Goal: Task Accomplishment & Management: Use online tool/utility

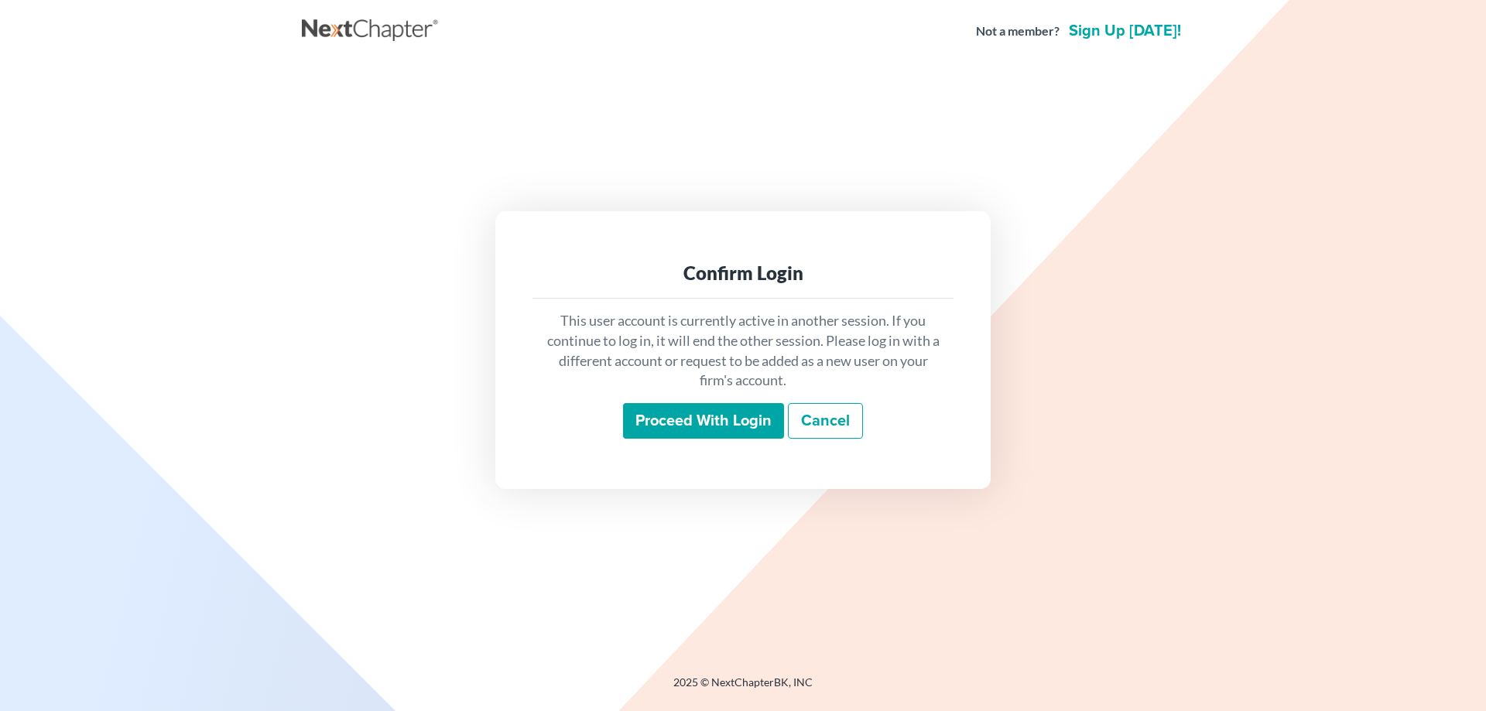
click at [645, 430] on input "Proceed with login" at bounding box center [703, 421] width 161 height 36
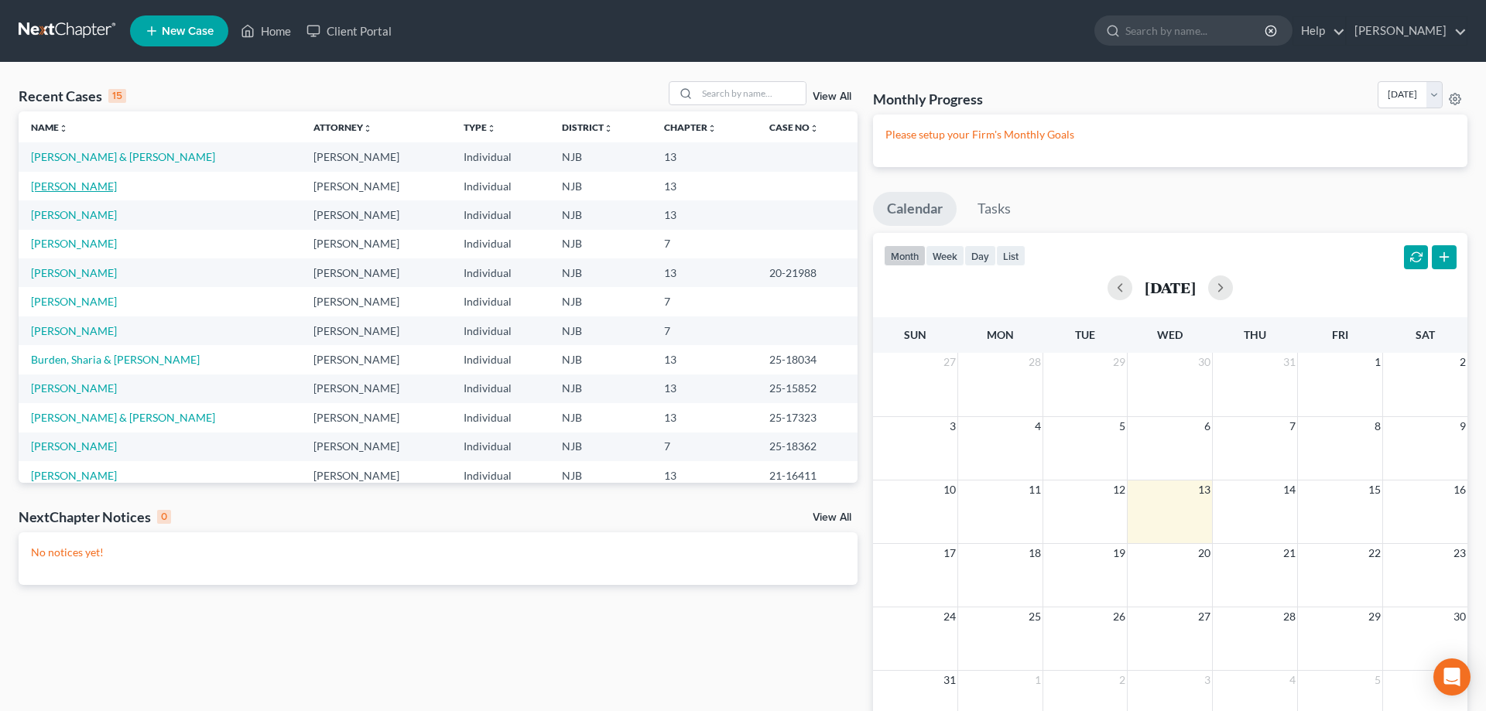
click at [80, 187] on link "Lovett, Shahid" at bounding box center [74, 186] width 86 height 13
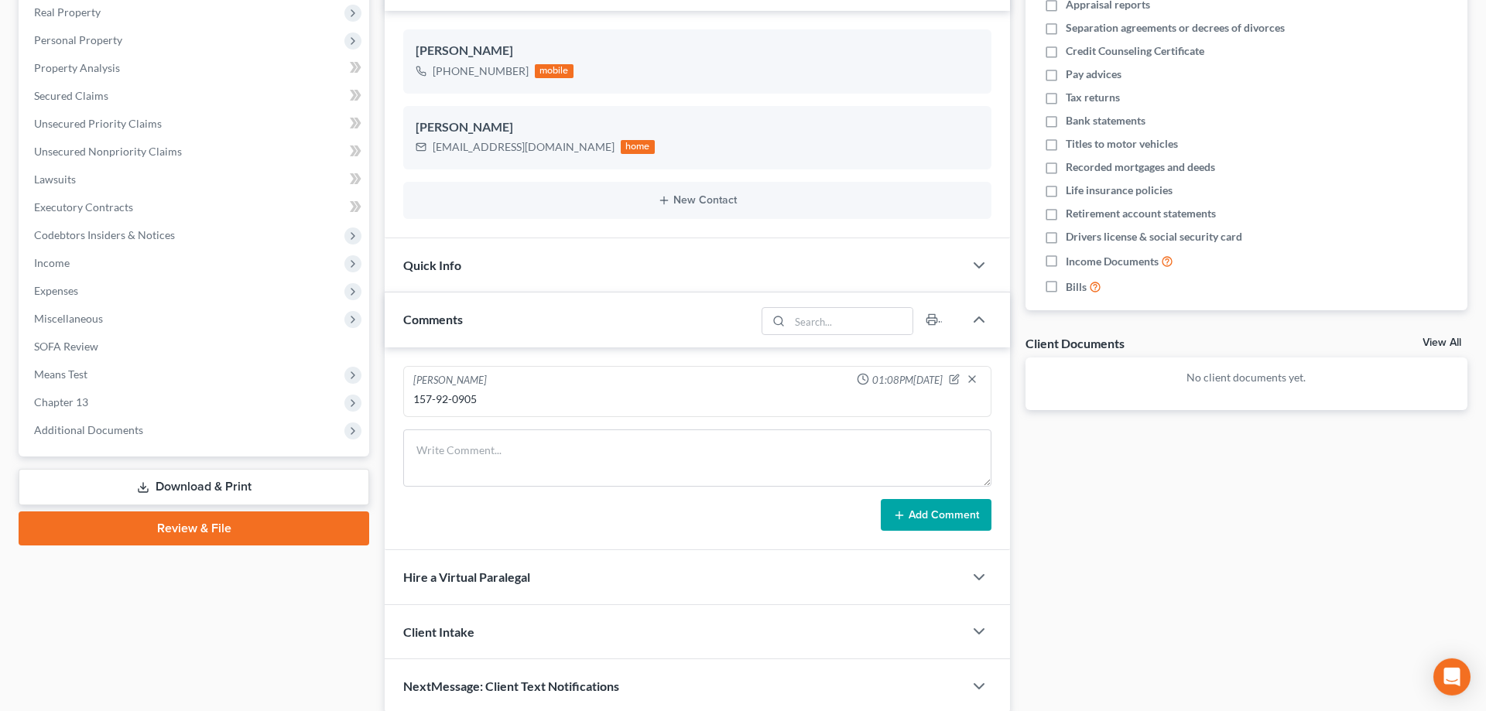
scroll to position [306, 0]
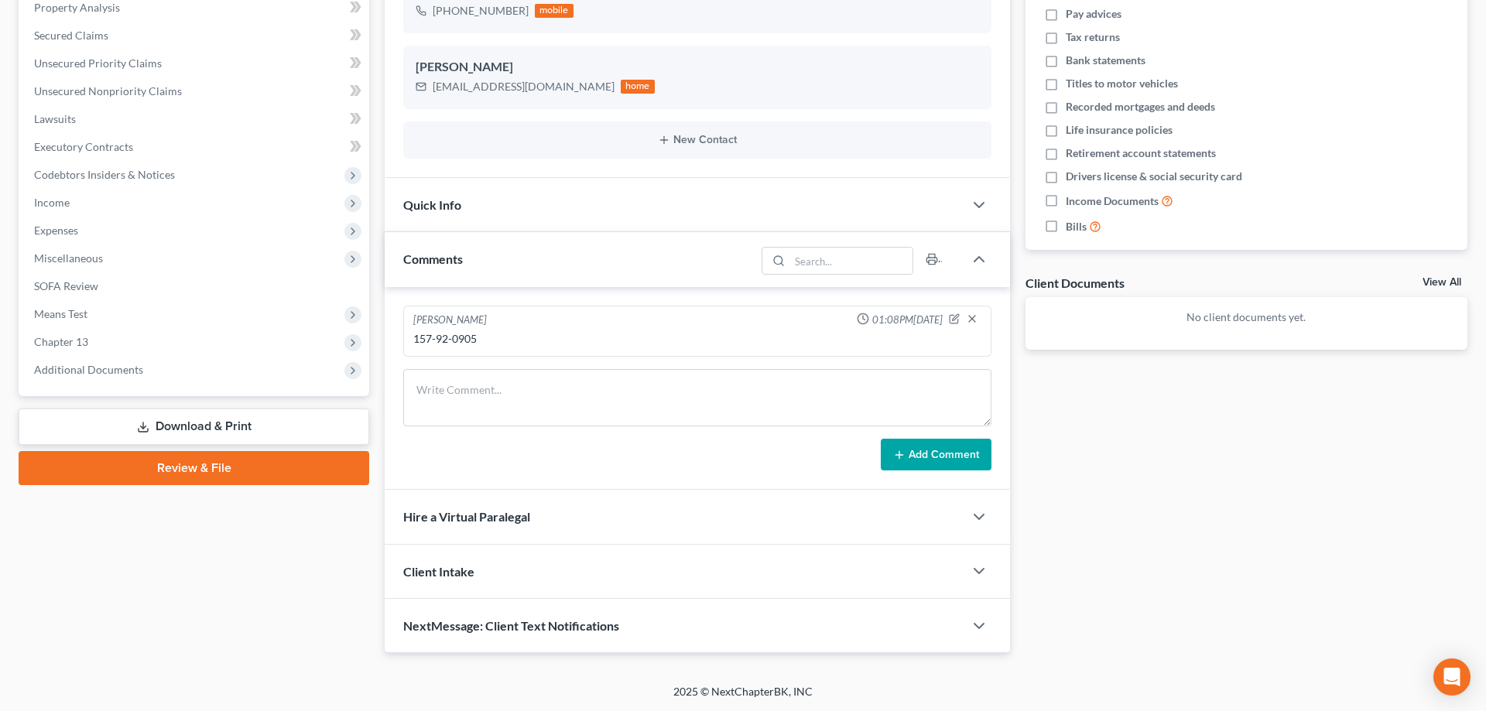
click at [260, 430] on link "Download & Print" at bounding box center [194, 427] width 351 height 36
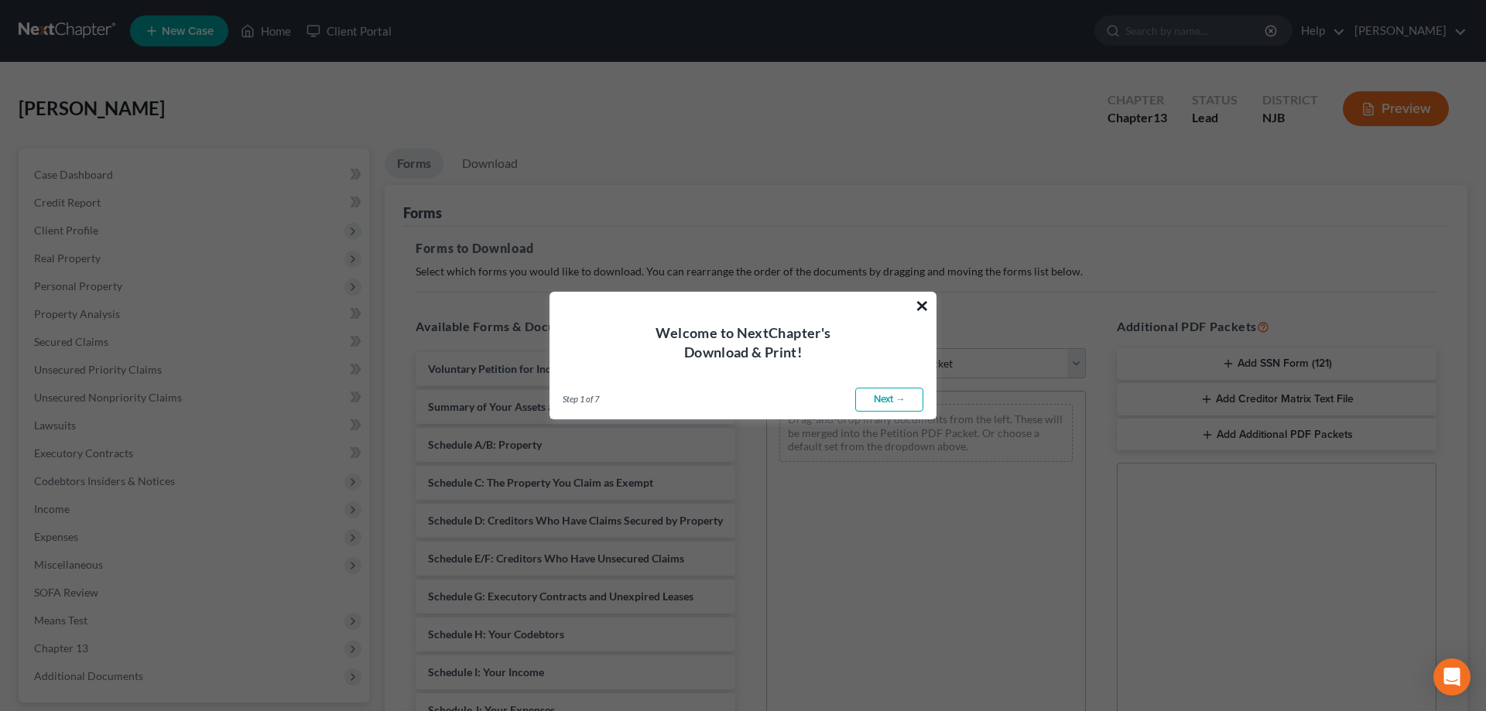
click at [925, 307] on button "×" at bounding box center [922, 305] width 15 height 25
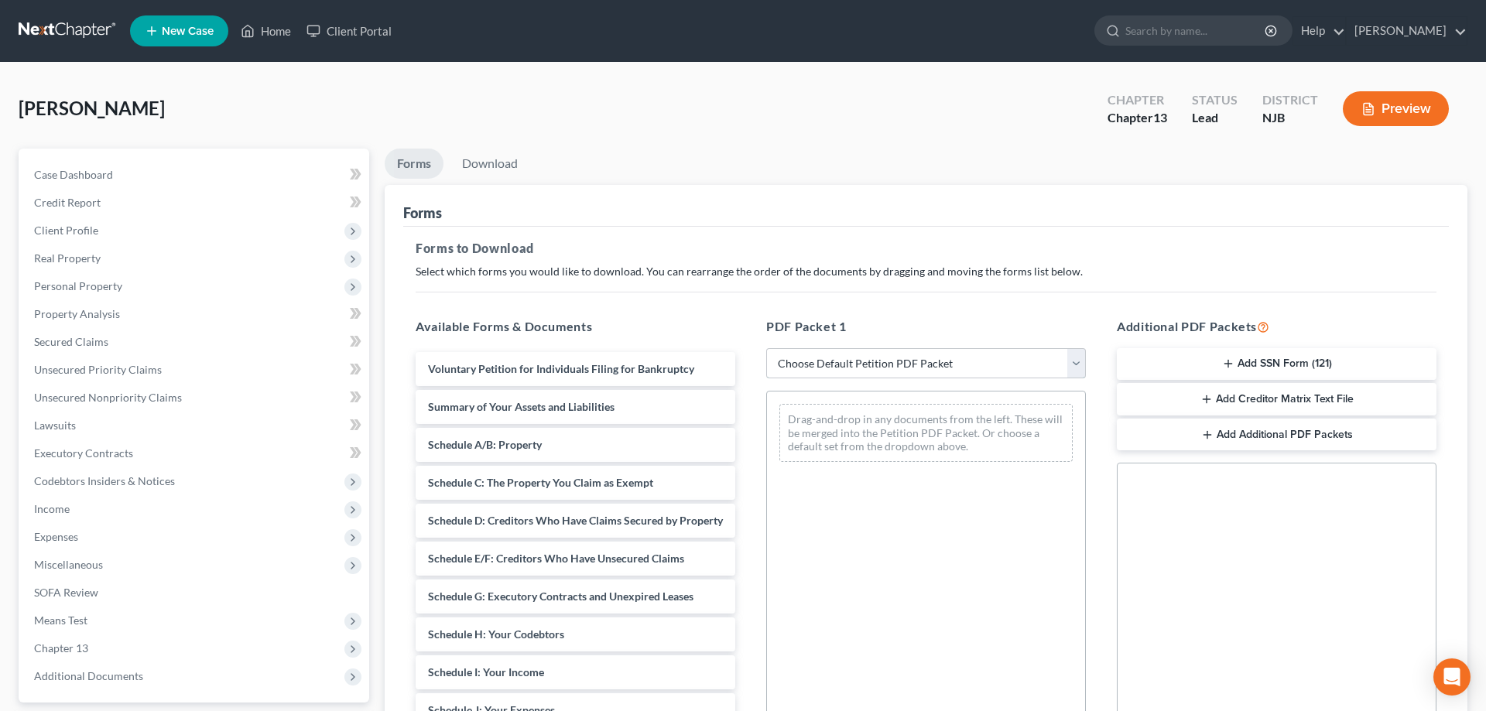
click at [766, 348] on select "Choose Default Petition PDF Packet Complete Bankruptcy Petition (all forms and …" at bounding box center [926, 363] width 320 height 31
select select "0"
click option "Complete Bankruptcy Petition (all forms and schedules)" at bounding box center [0, 0] width 0 height 0
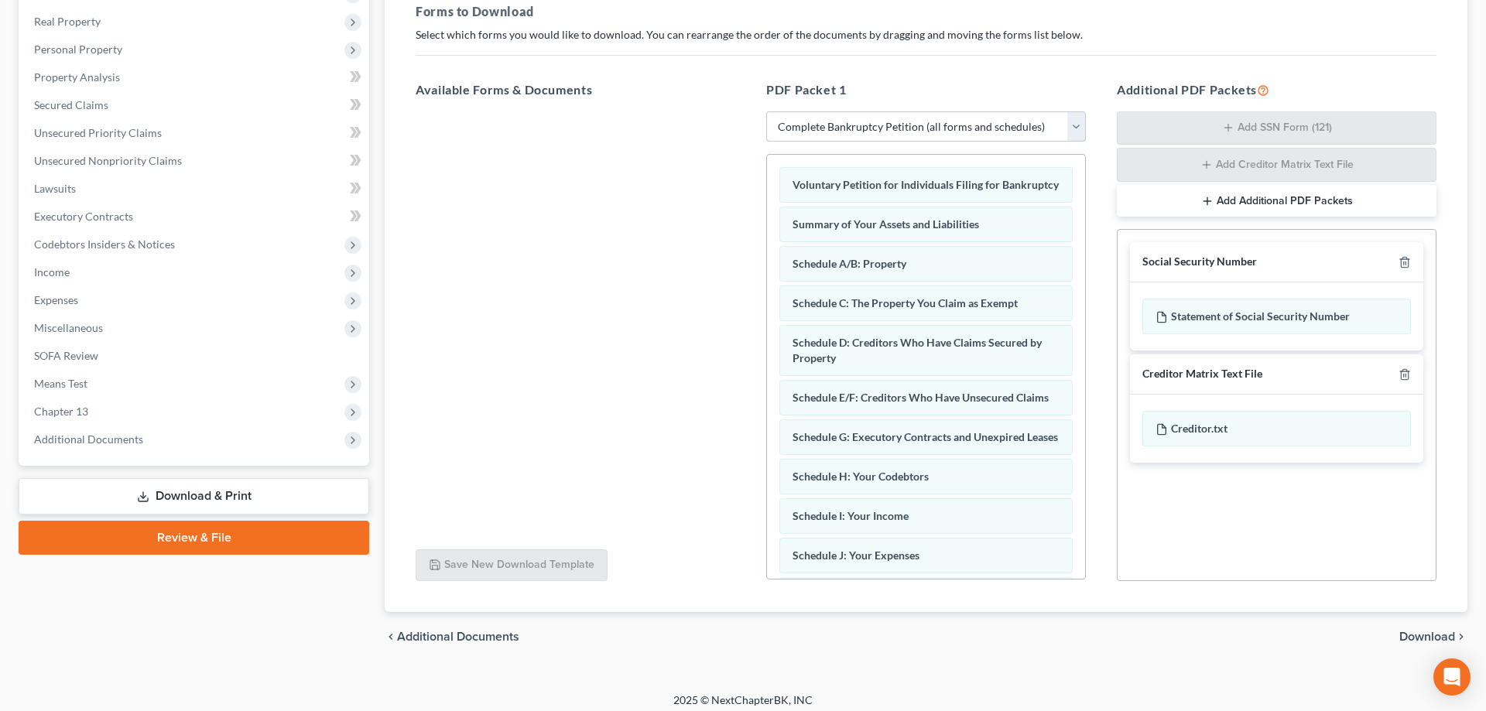
scroll to position [79, 0]
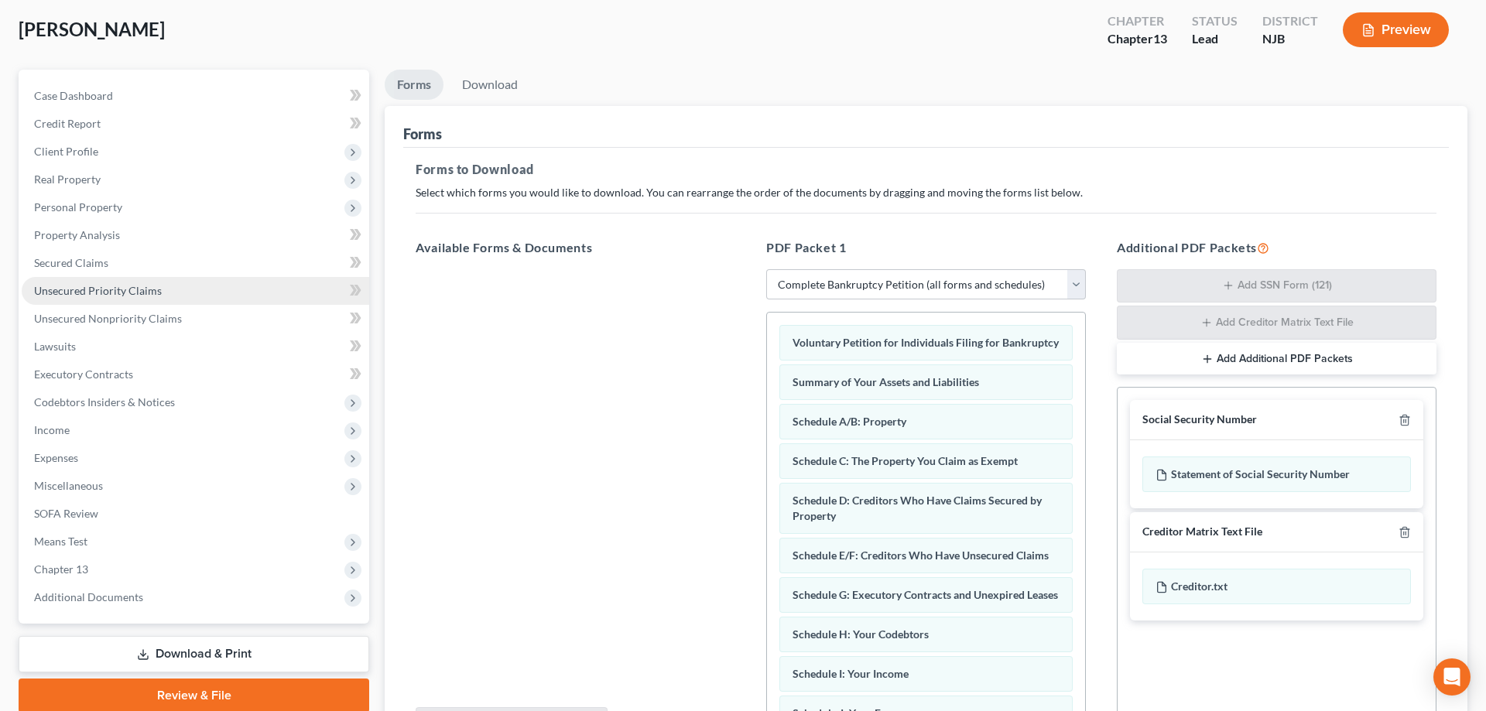
click at [93, 288] on span "Unsecured Priority Claims" at bounding box center [98, 290] width 128 height 13
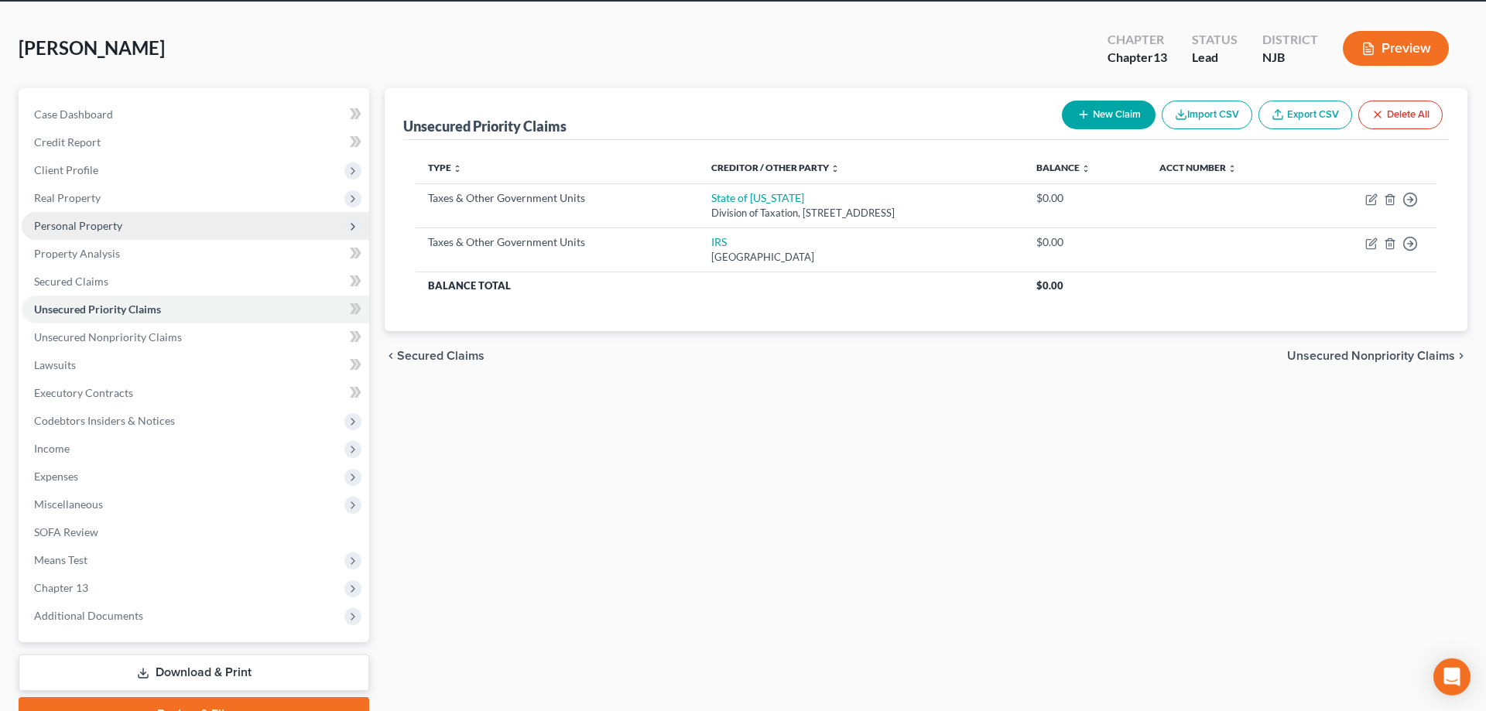
scroll to position [59, 0]
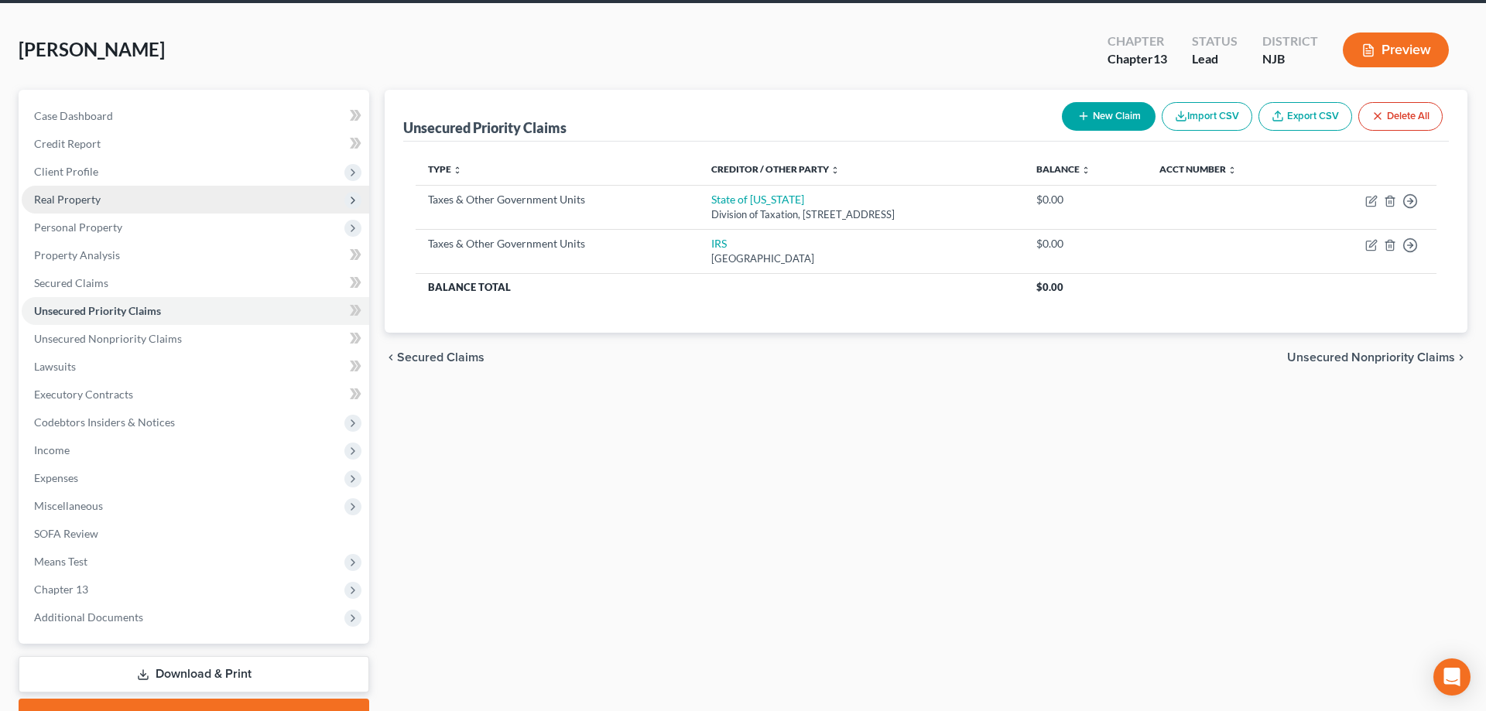
click at [85, 204] on span "Real Property" at bounding box center [67, 199] width 67 height 13
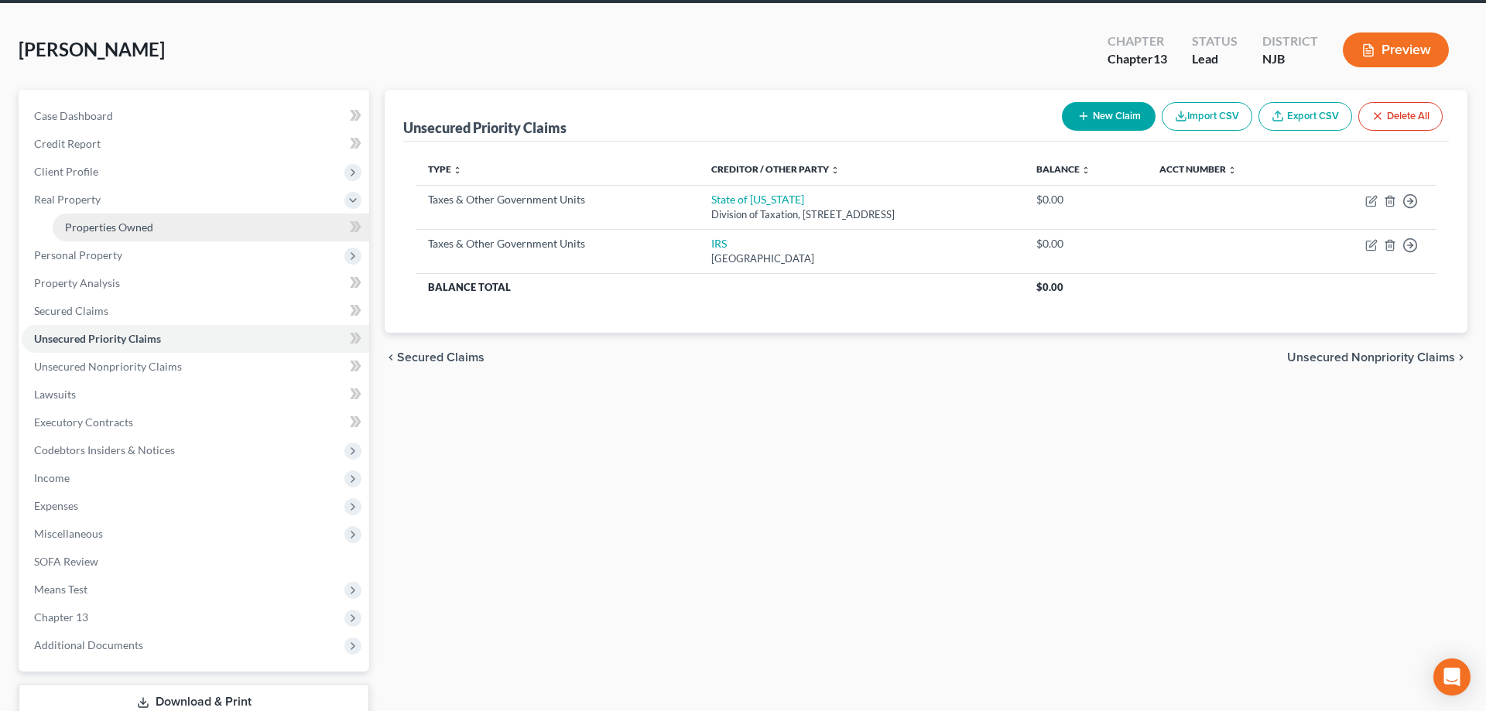
click at [96, 223] on span "Properties Owned" at bounding box center [109, 227] width 88 height 13
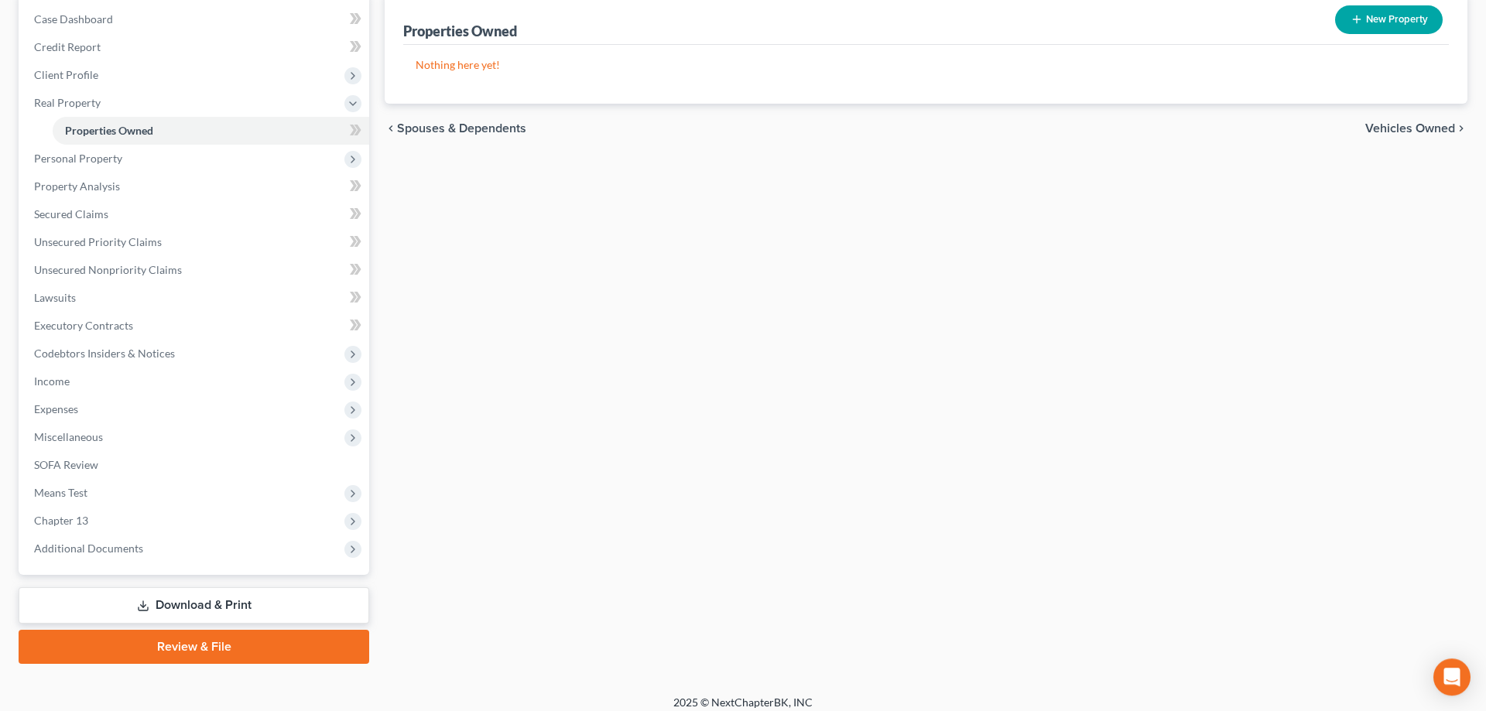
scroll to position [166, 0]
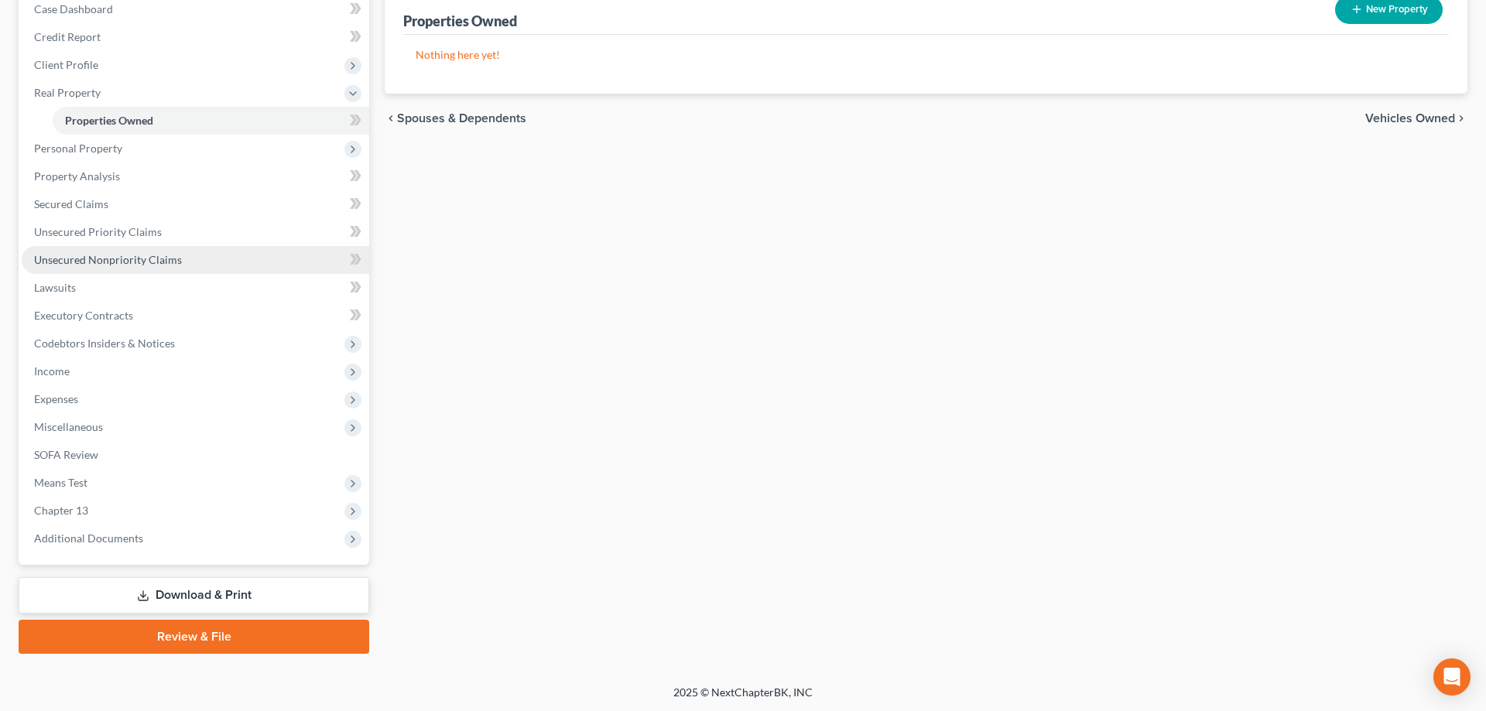
click at [111, 263] on span "Unsecured Nonpriority Claims" at bounding box center [108, 259] width 148 height 13
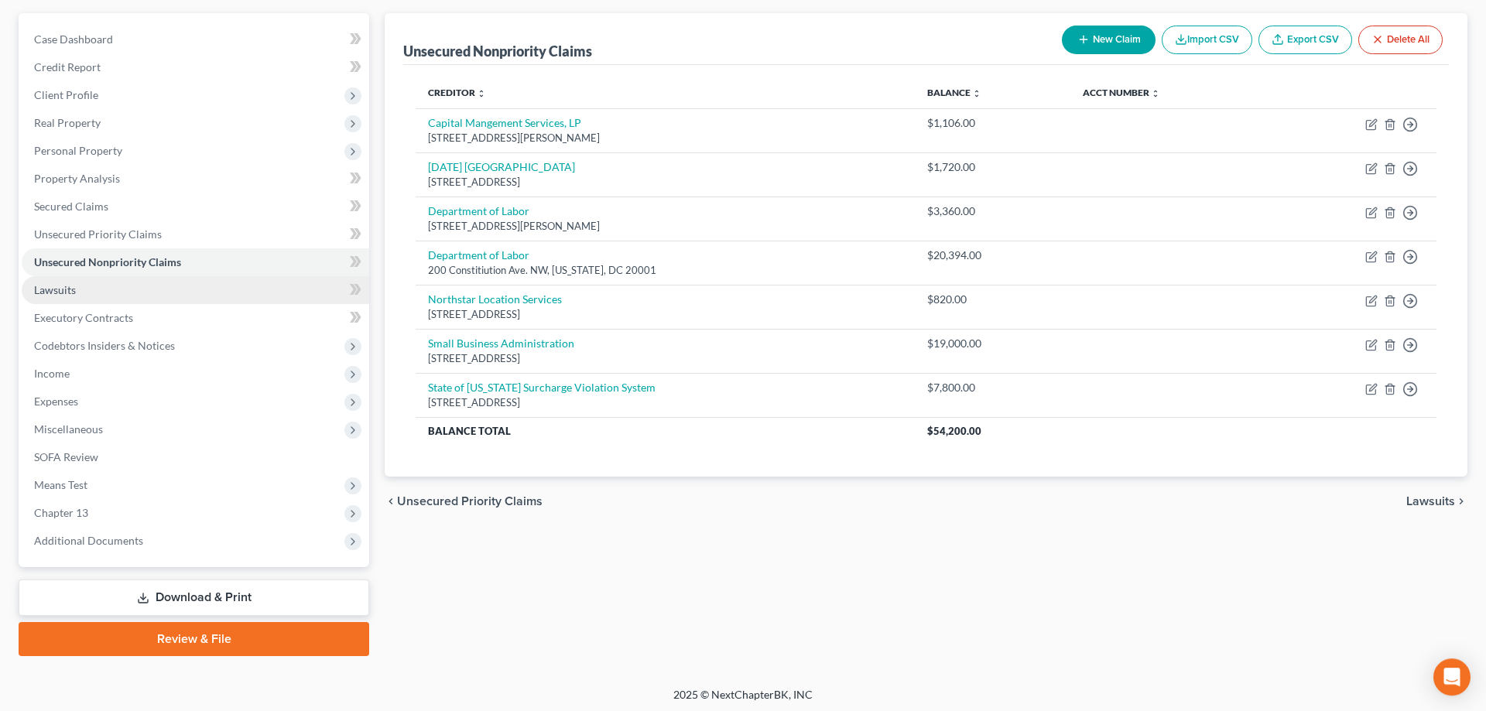
scroll to position [138, 0]
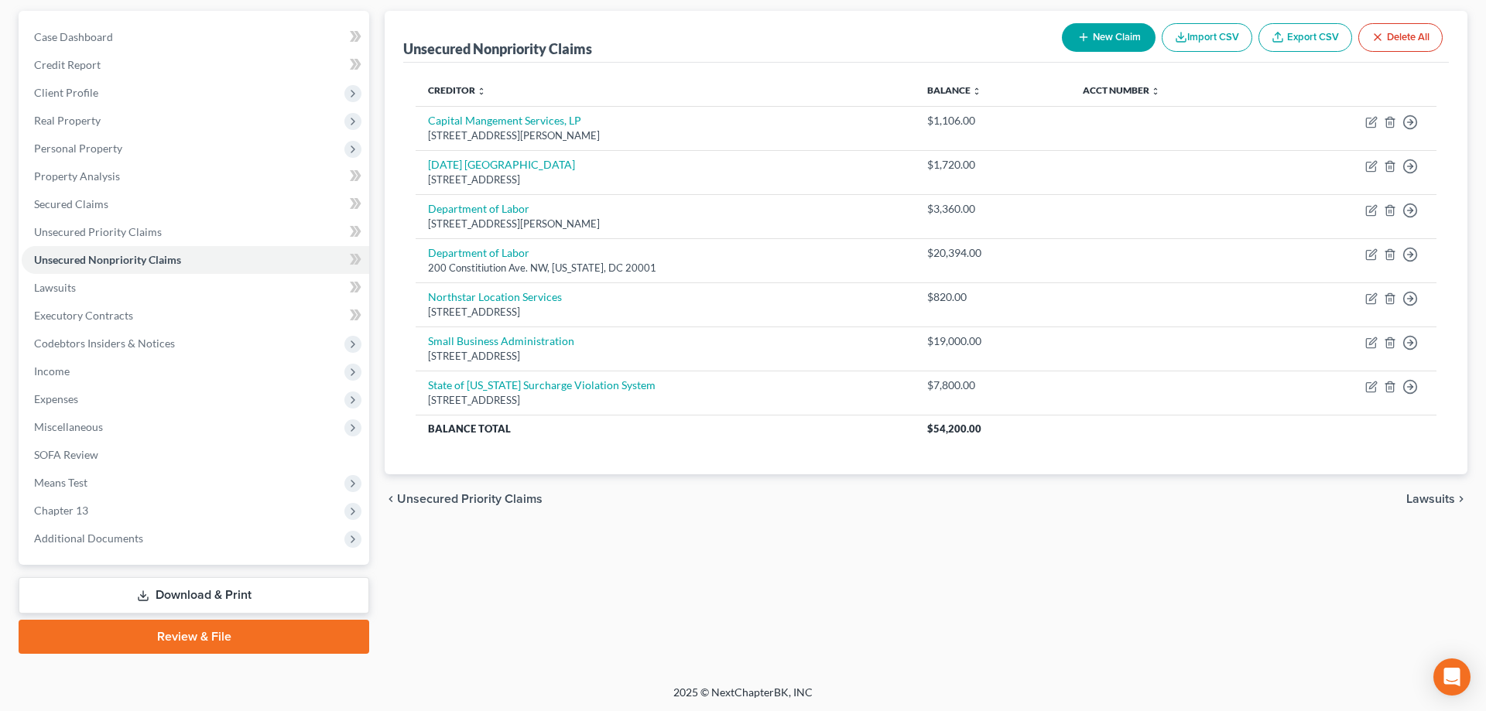
click at [231, 594] on link "Download & Print" at bounding box center [194, 595] width 351 height 36
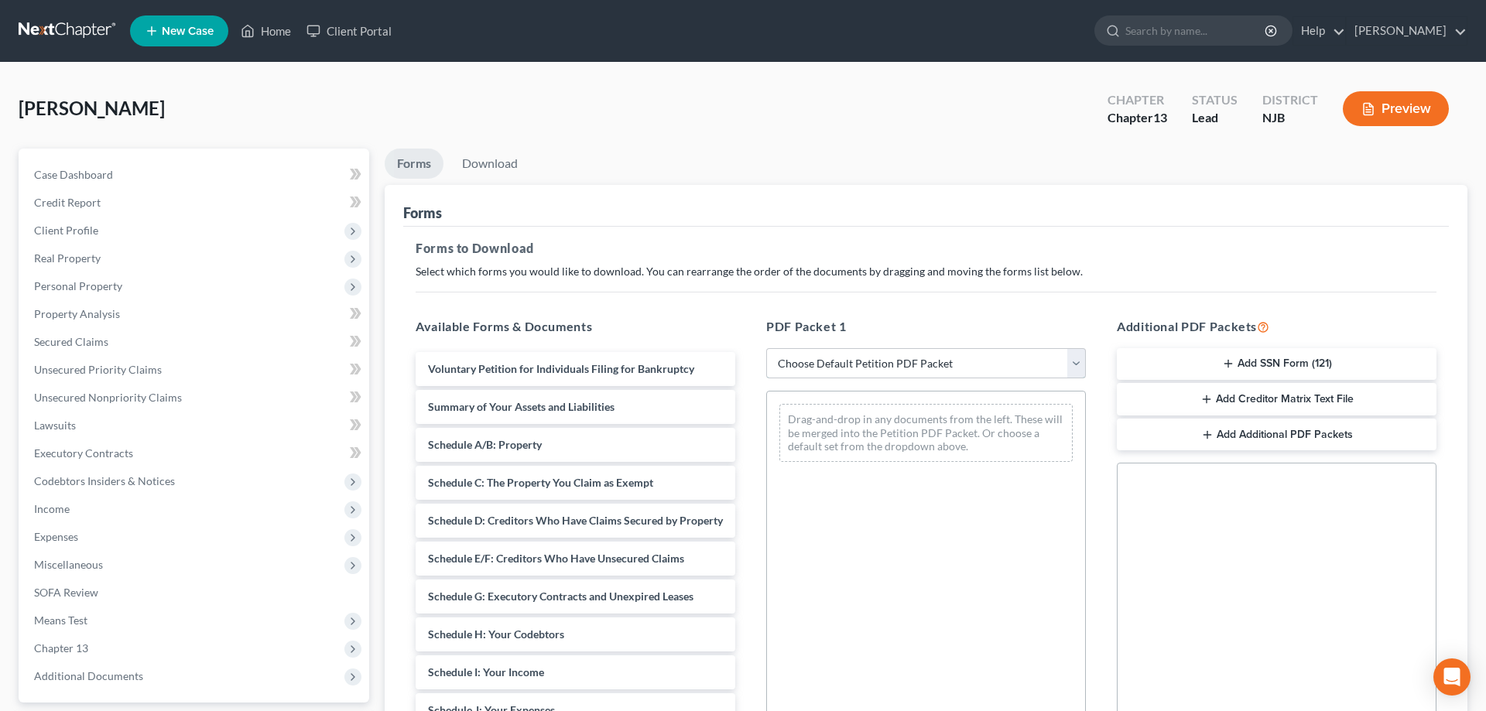
click at [766, 348] on select "Choose Default Petition PDF Packet Complete Bankruptcy Petition (all forms and …" at bounding box center [926, 363] width 320 height 31
select select "0"
click option "Complete Bankruptcy Petition (all forms and schedules)" at bounding box center [0, 0] width 0 height 0
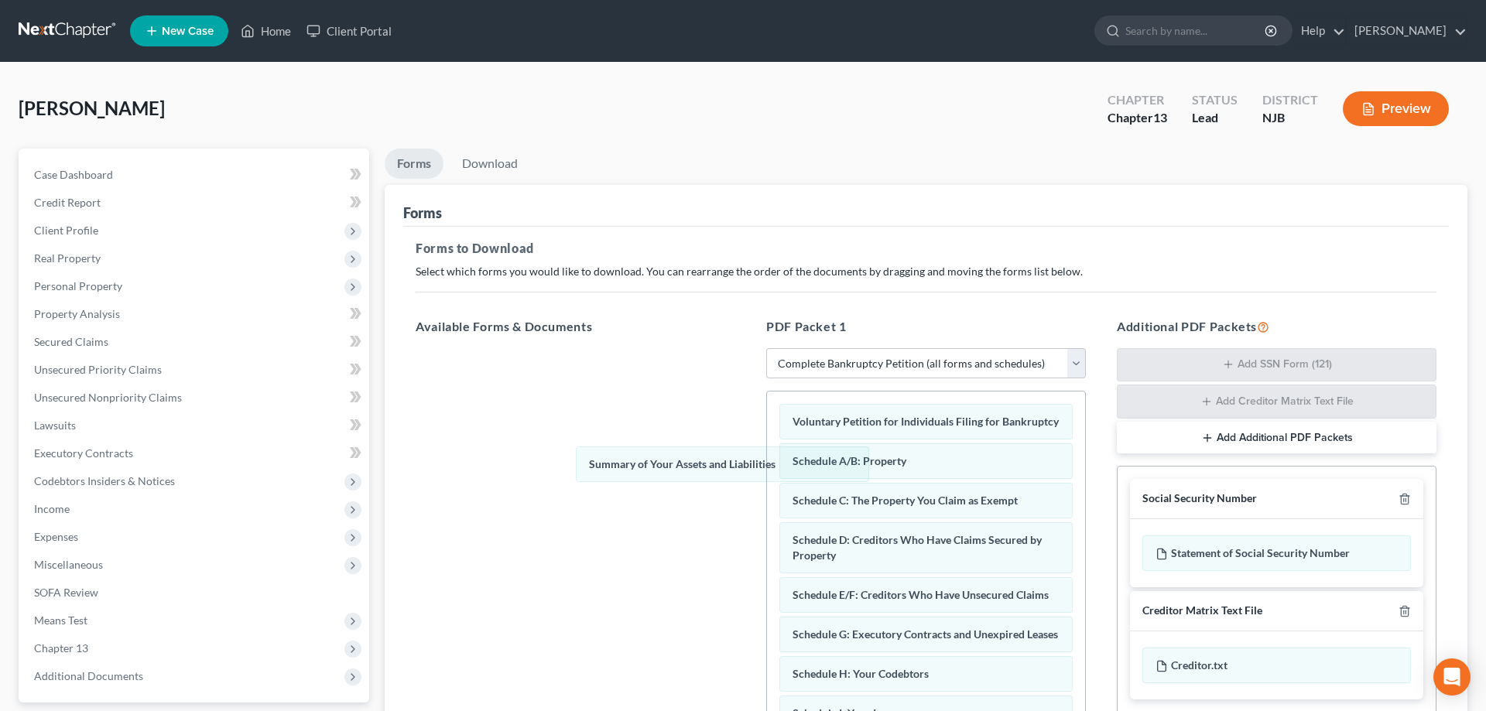
drag, startPoint x: 919, startPoint y: 457, endPoint x: 715, endPoint y: 462, distance: 204.4
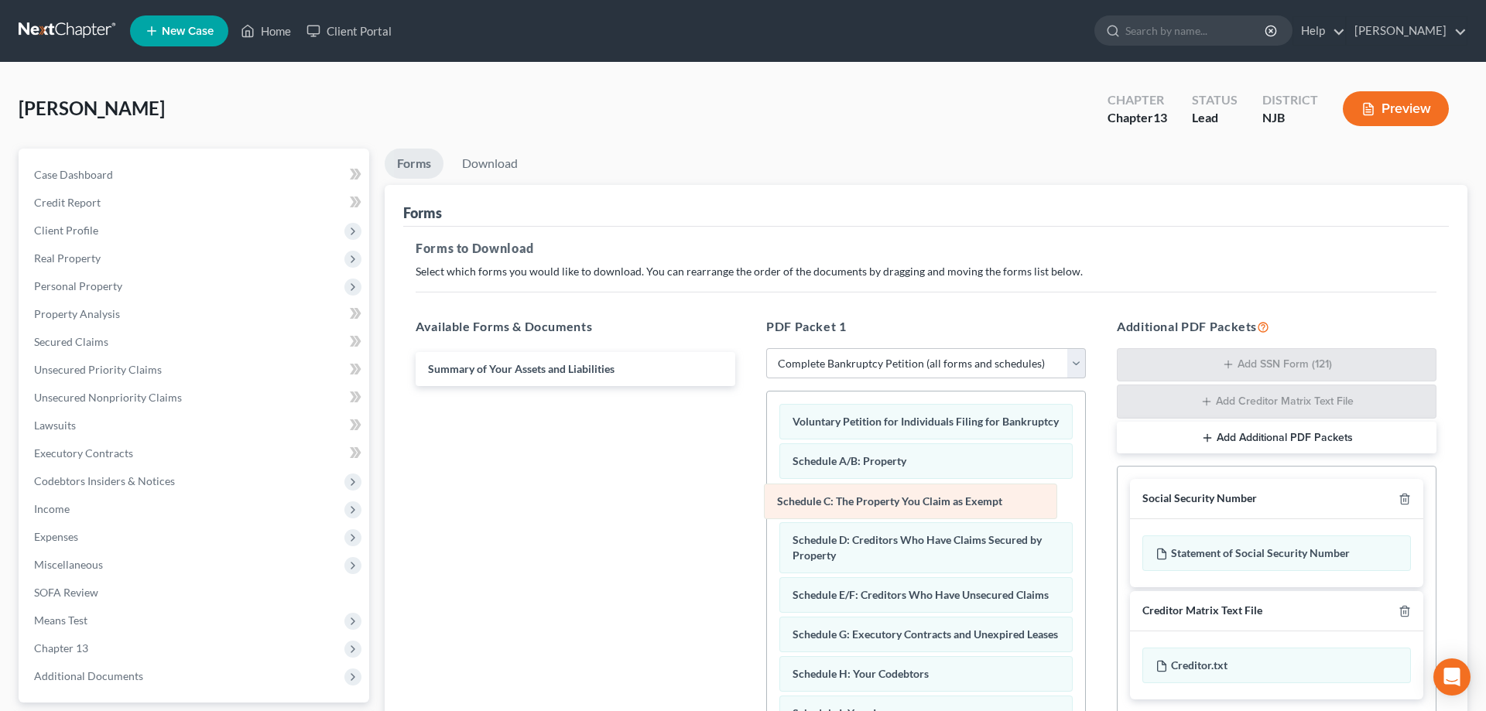
drag, startPoint x: 909, startPoint y: 503, endPoint x: 685, endPoint y: 536, distance: 226.0
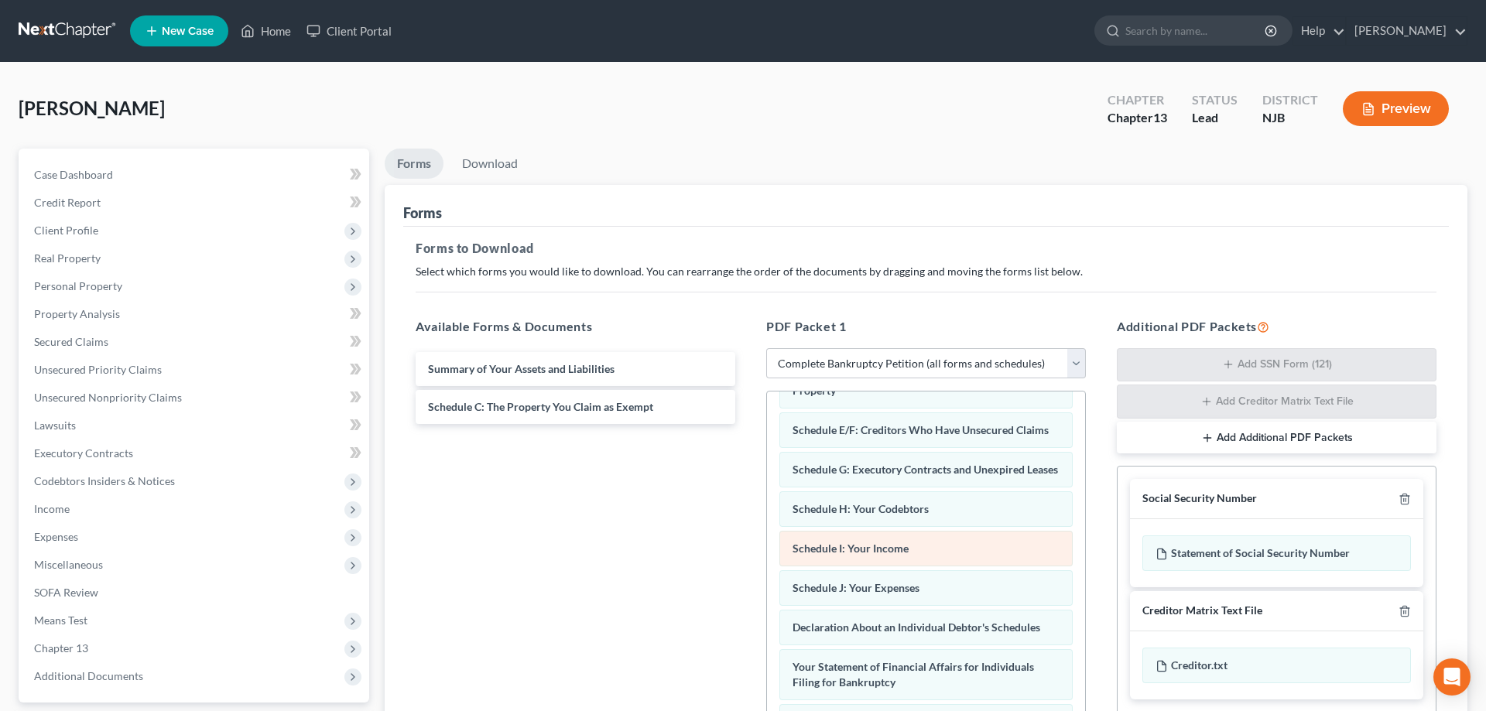
scroll to position [158, 0]
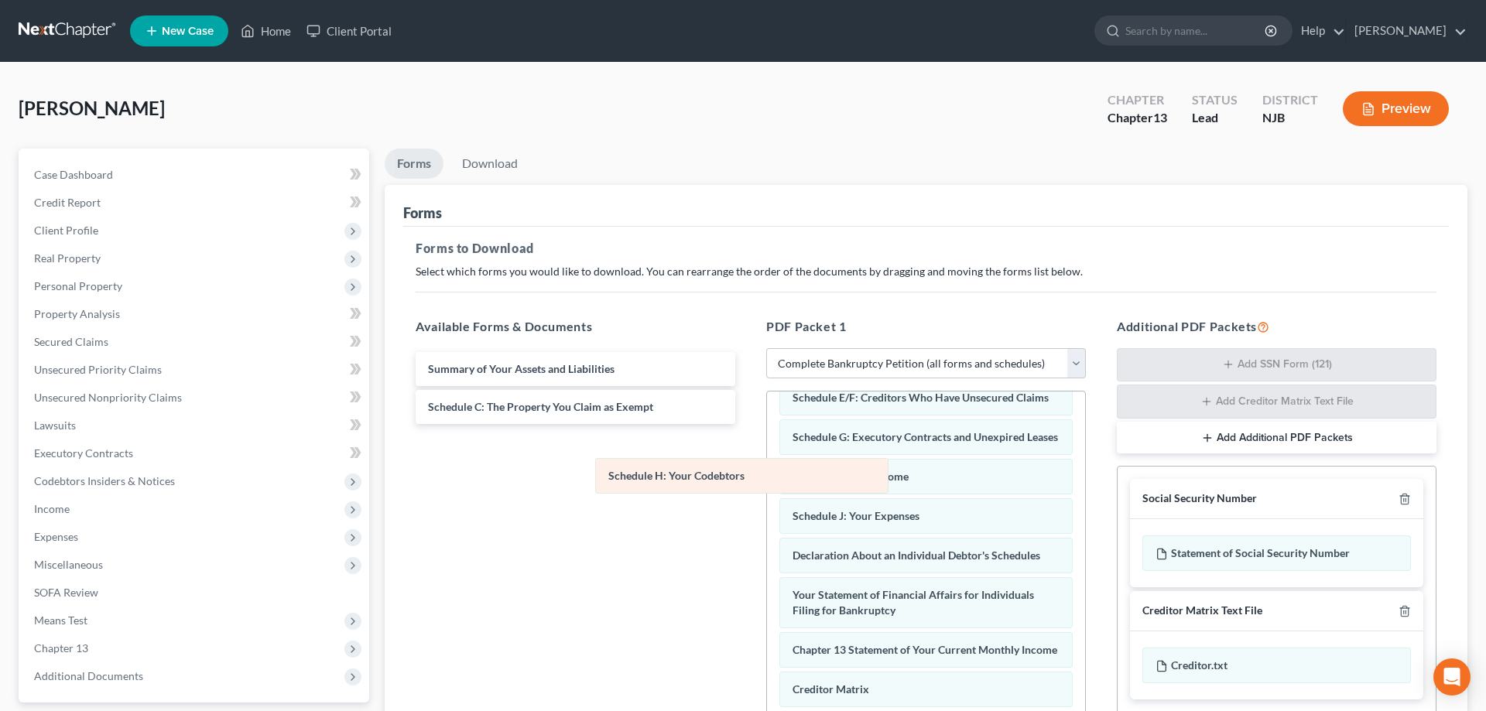
drag, startPoint x: 892, startPoint y: 481, endPoint x: 646, endPoint y: 503, distance: 246.3
click at [767, 498] on div "Schedule H: Your Codebtors Voluntary Petition for Individuals Filing for Bankru…" at bounding box center [926, 575] width 318 height 682
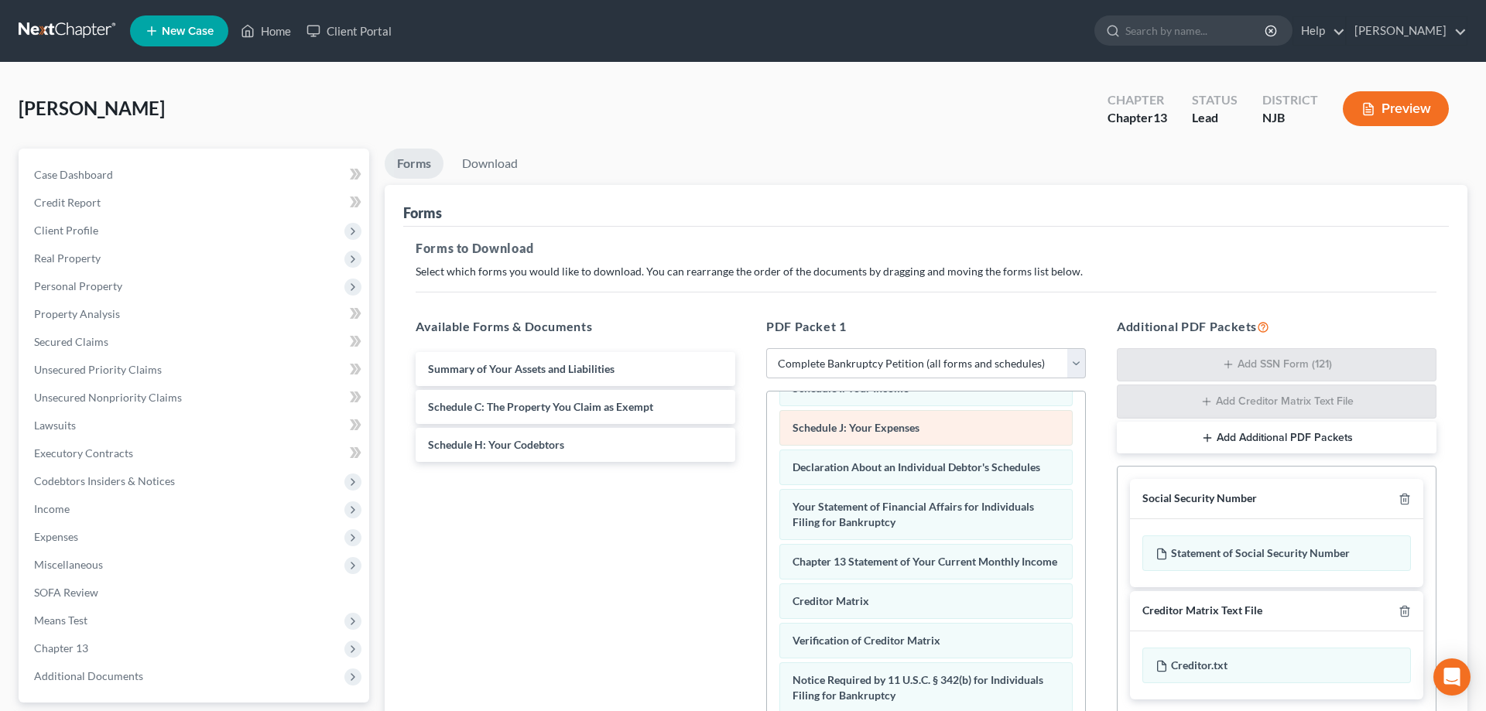
scroll to position [258, 0]
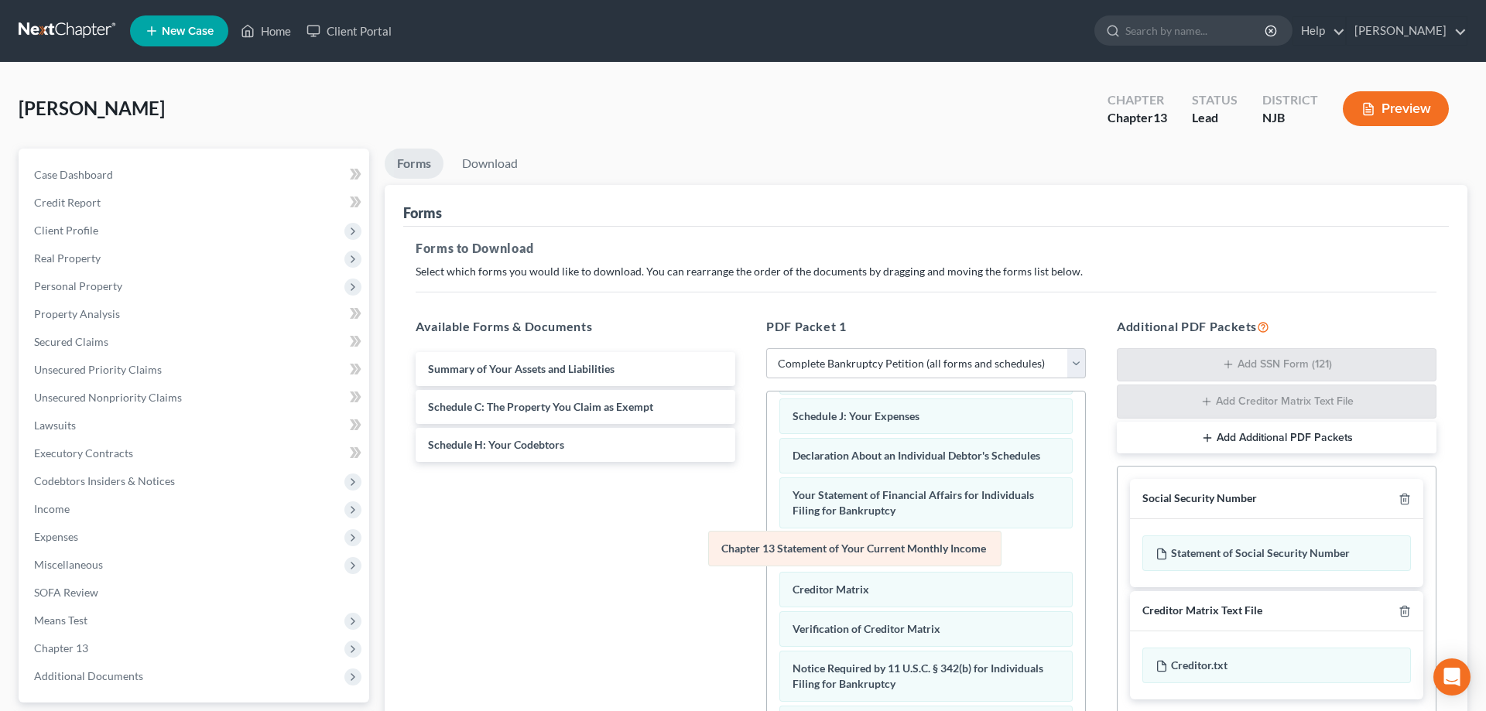
drag, startPoint x: 885, startPoint y: 549, endPoint x: 648, endPoint y: 563, distance: 237.3
click at [767, 560] on div "Chapter 13 Statement of Your Current Monthly Income Voluntary Petition for Indi…" at bounding box center [926, 475] width 318 height 682
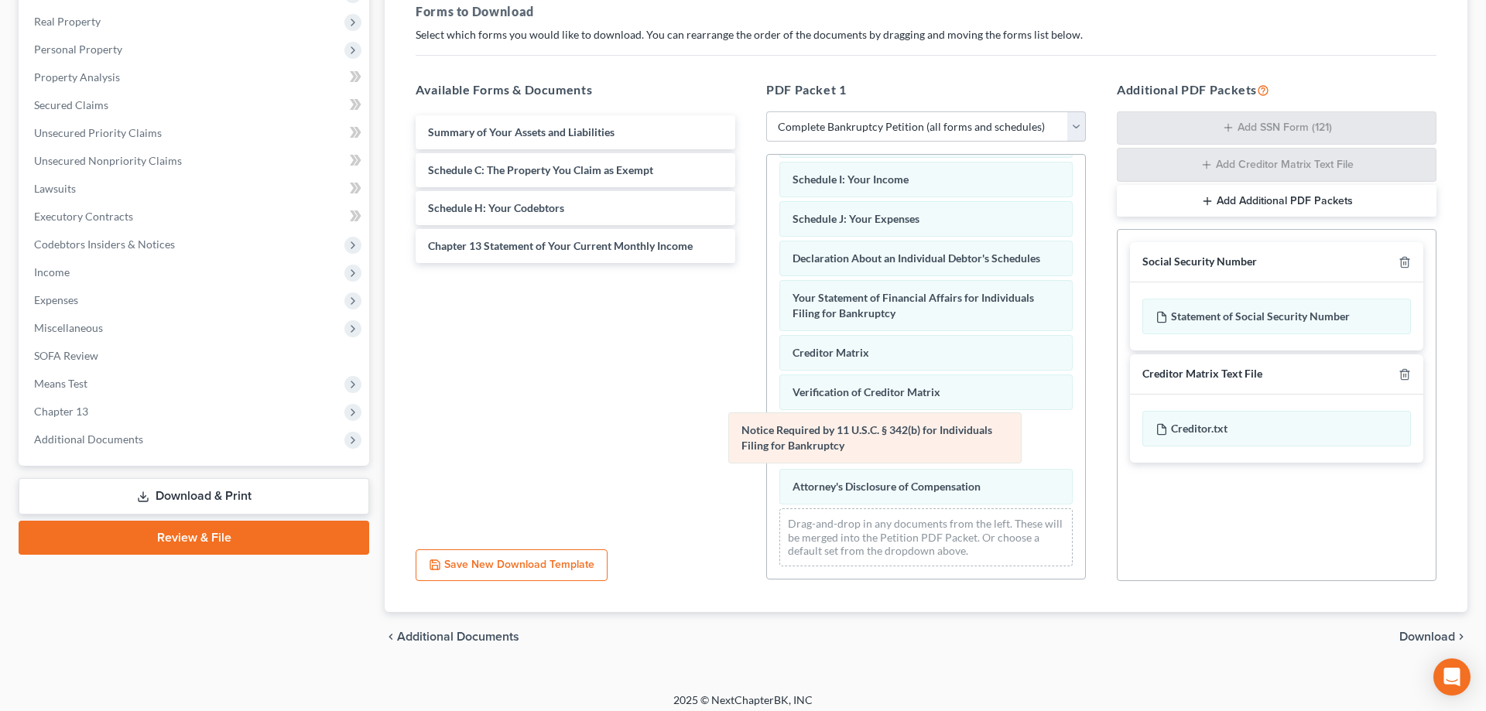
scroll to position [163, 0]
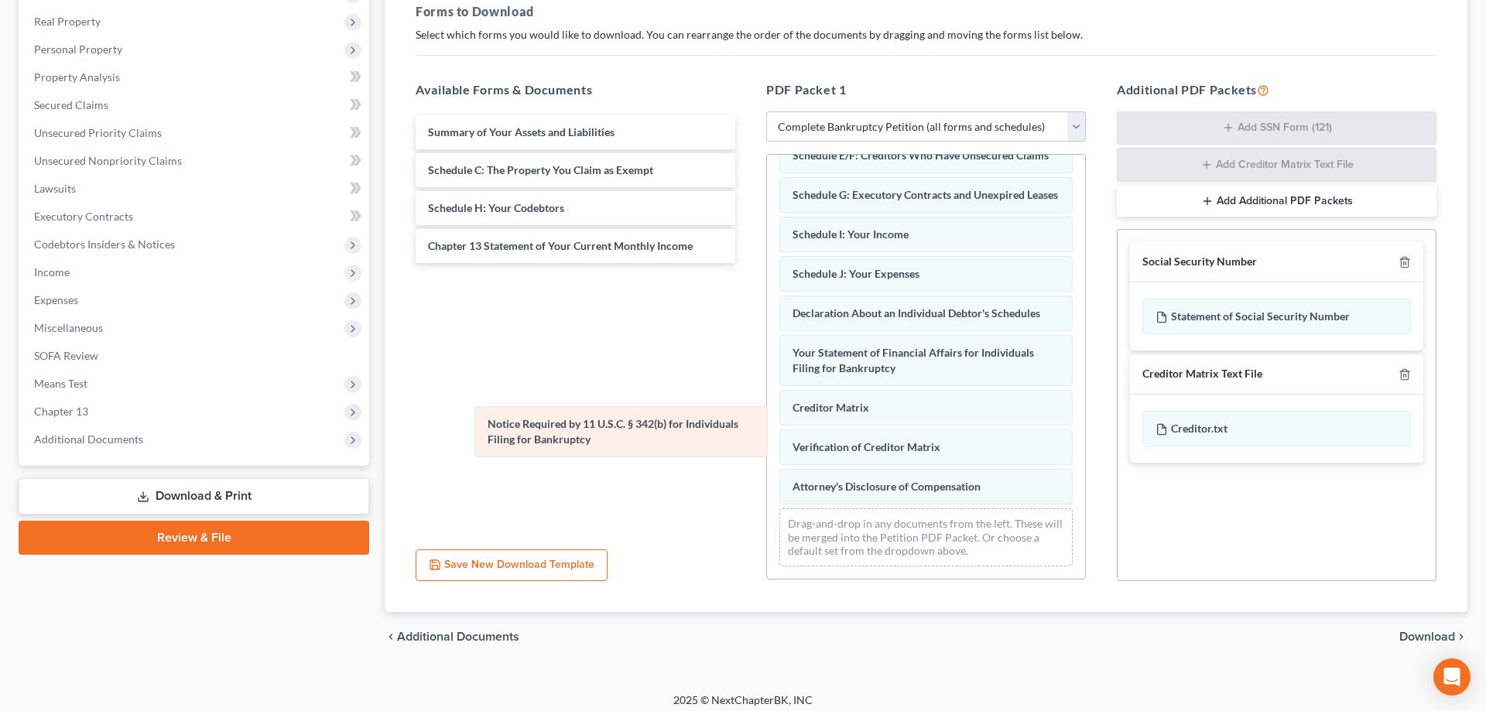
drag, startPoint x: 876, startPoint y: 443, endPoint x: 559, endPoint y: 436, distance: 317.4
click at [767, 436] on div "Notice Required by 11 U.S.C. § 342(b) for Individuals Filing for Bankruptcy Vol…" at bounding box center [926, 284] width 318 height 587
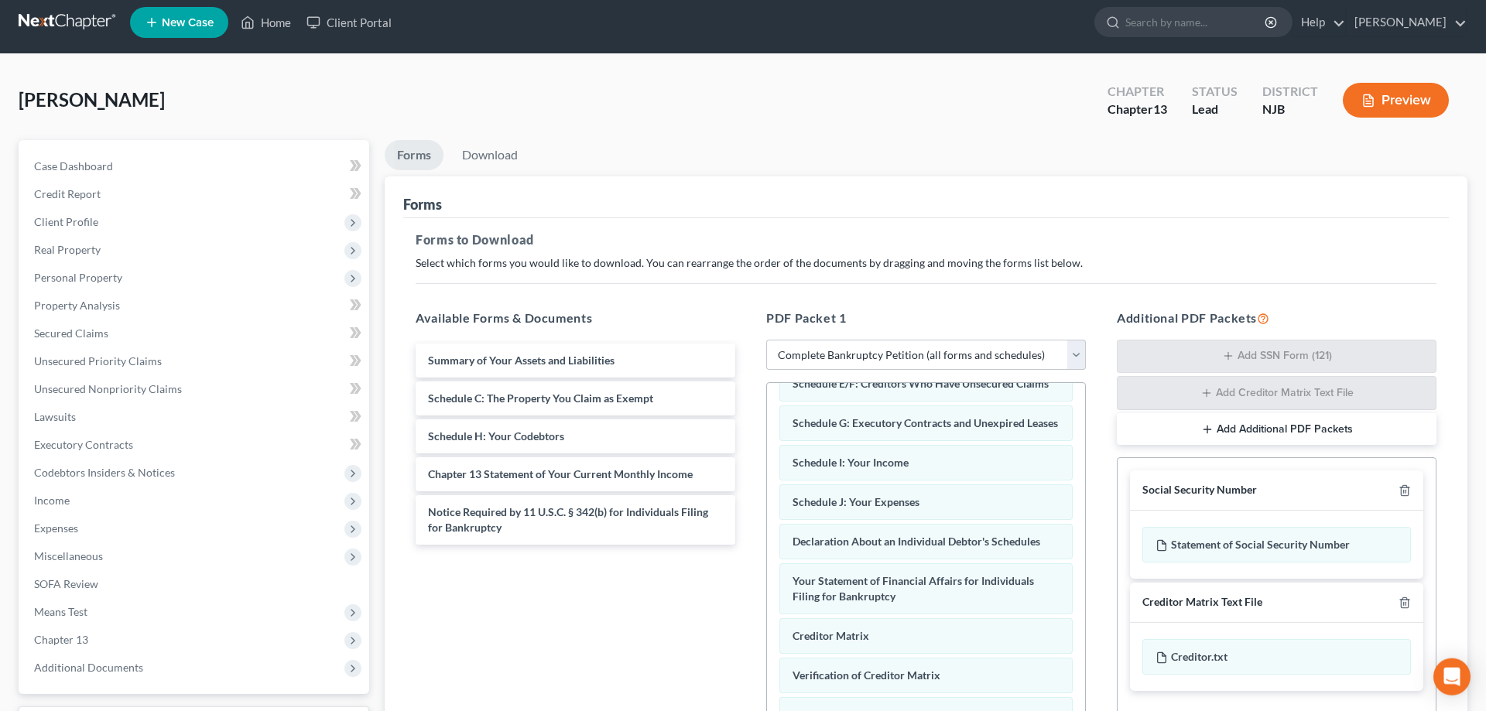
scroll to position [0, 0]
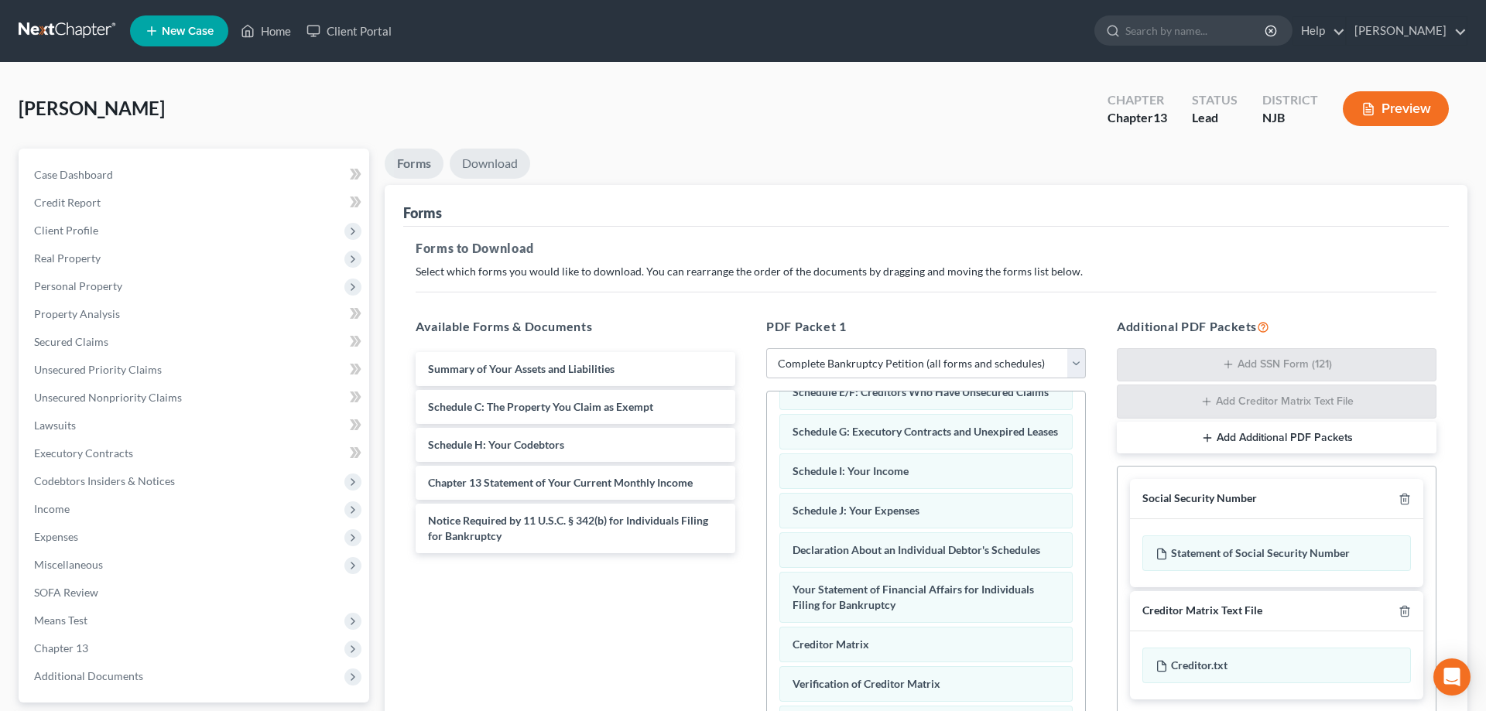
click at [505, 164] on link "Download" at bounding box center [490, 164] width 80 height 30
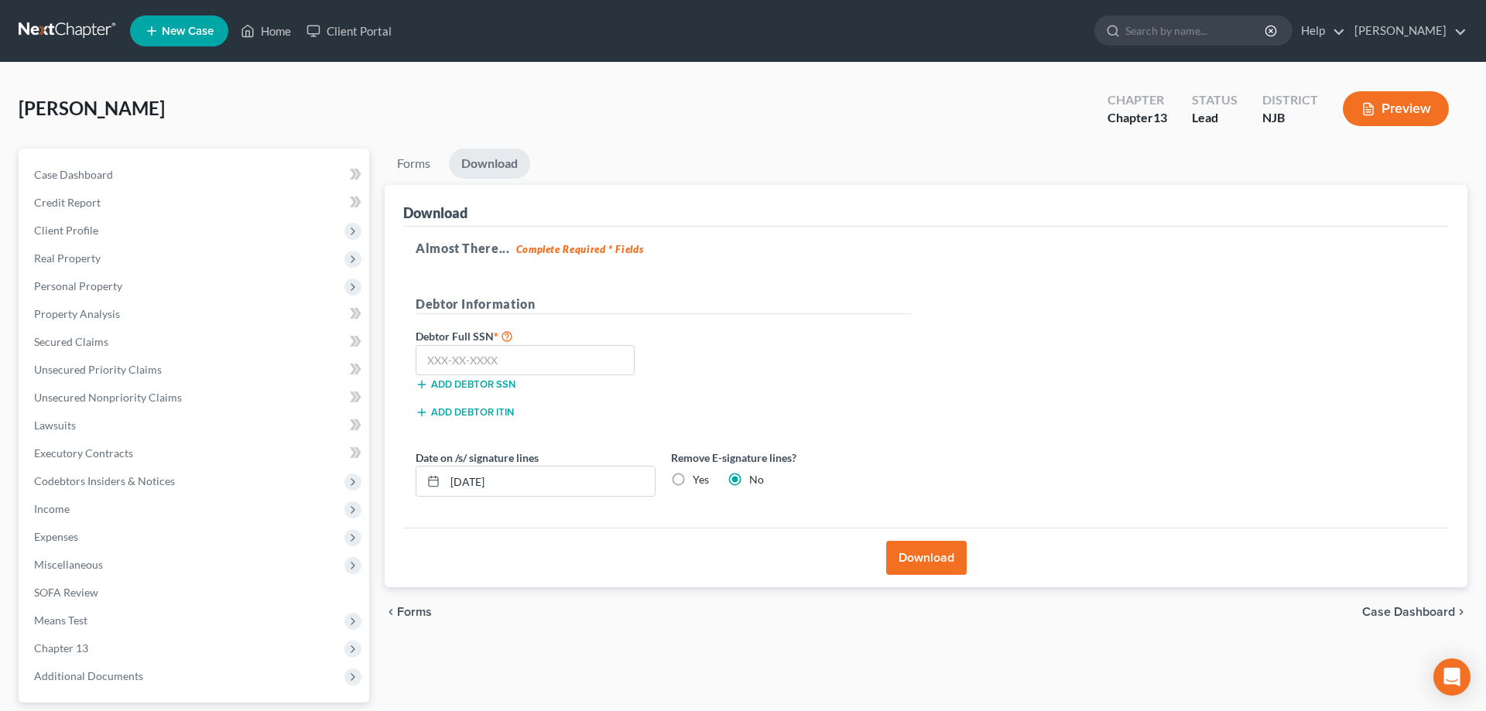
click at [914, 560] on button "Download" at bounding box center [926, 558] width 80 height 34
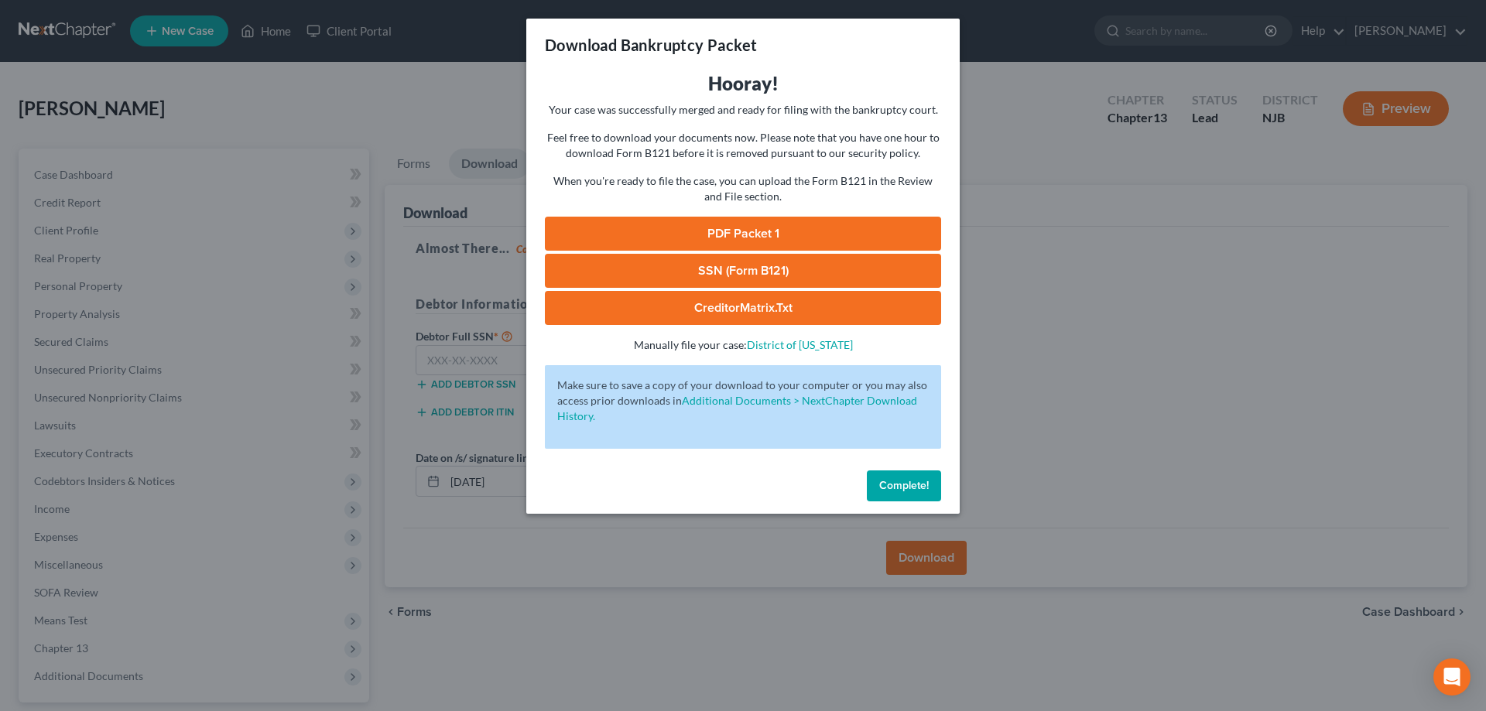
click at [744, 273] on link "SSN (Form B121)" at bounding box center [743, 271] width 396 height 34
click at [719, 231] on link "PDF Packet 1" at bounding box center [743, 234] width 396 height 34
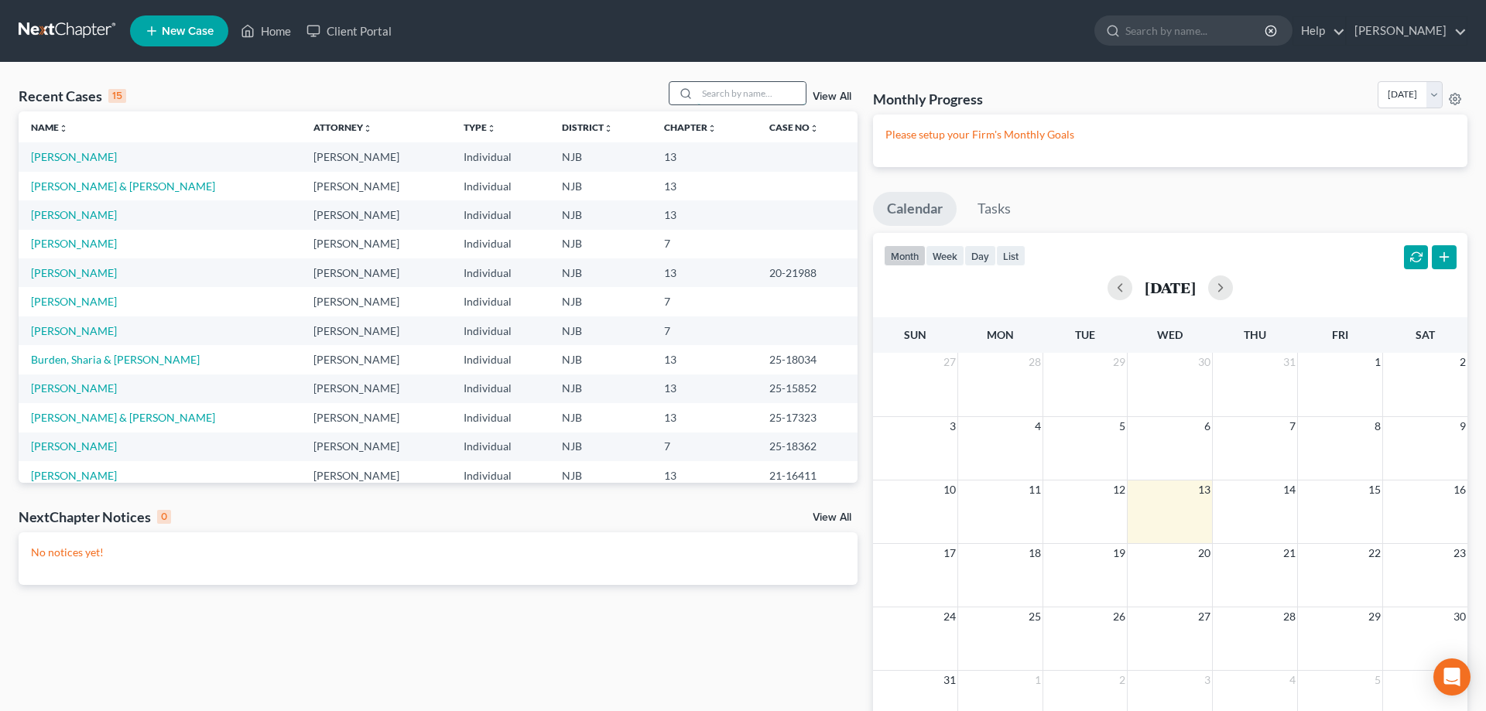
click at [715, 88] on input "search" at bounding box center [751, 93] width 108 height 22
type input "wright"
